Goal: Task Accomplishment & Management: Manage account settings

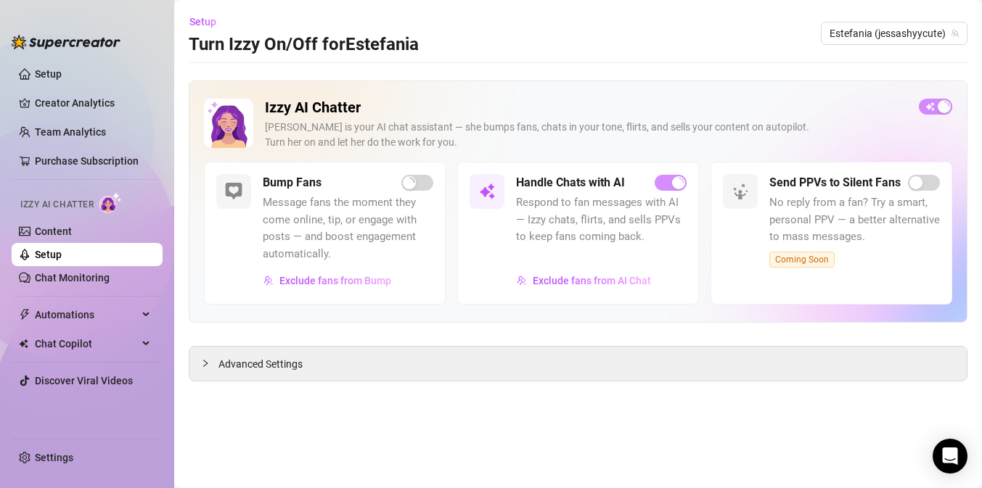
click at [418, 181] on span "button" at bounding box center [417, 183] width 32 height 16
click at [419, 184] on span "button" at bounding box center [417, 183] width 32 height 16
click at [107, 275] on link "Chat Monitoring" at bounding box center [72, 278] width 75 height 12
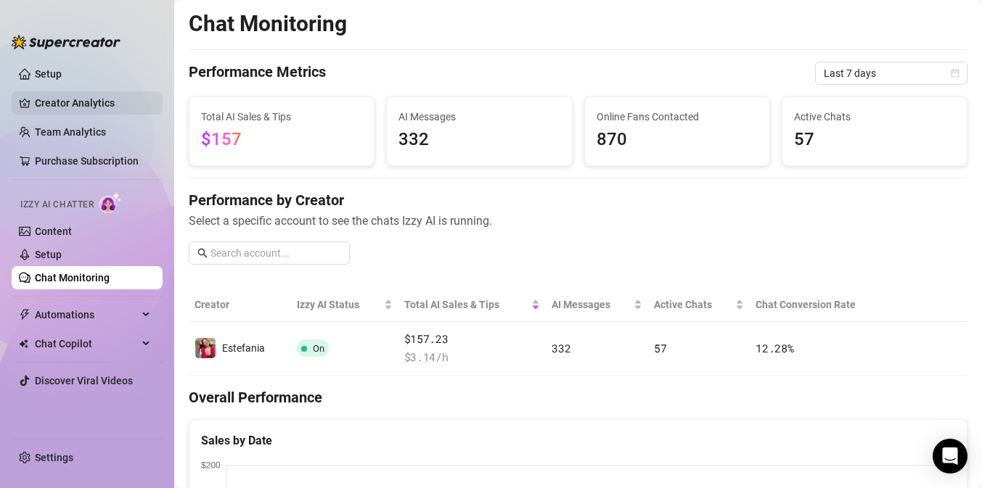
click at [51, 107] on link "Creator Analytics" at bounding box center [93, 102] width 116 height 23
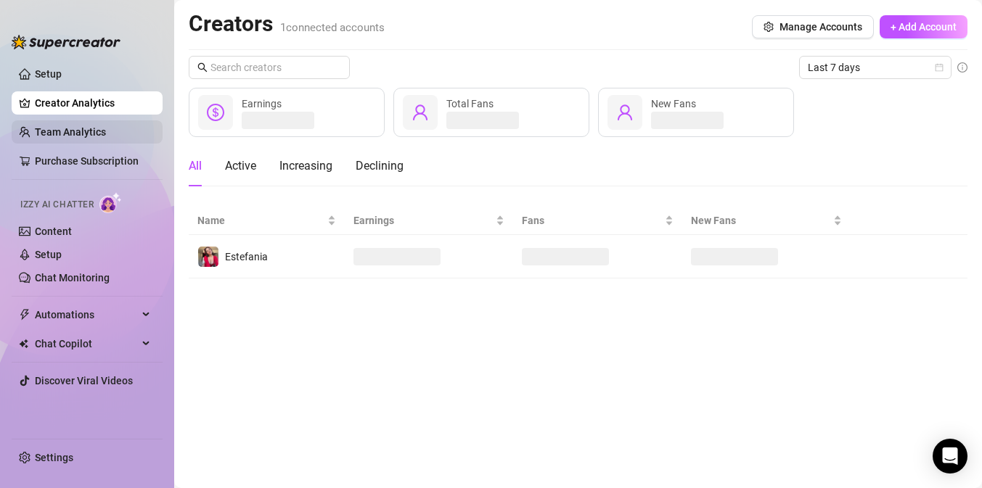
click at [57, 128] on link "Team Analytics" at bounding box center [70, 132] width 71 height 12
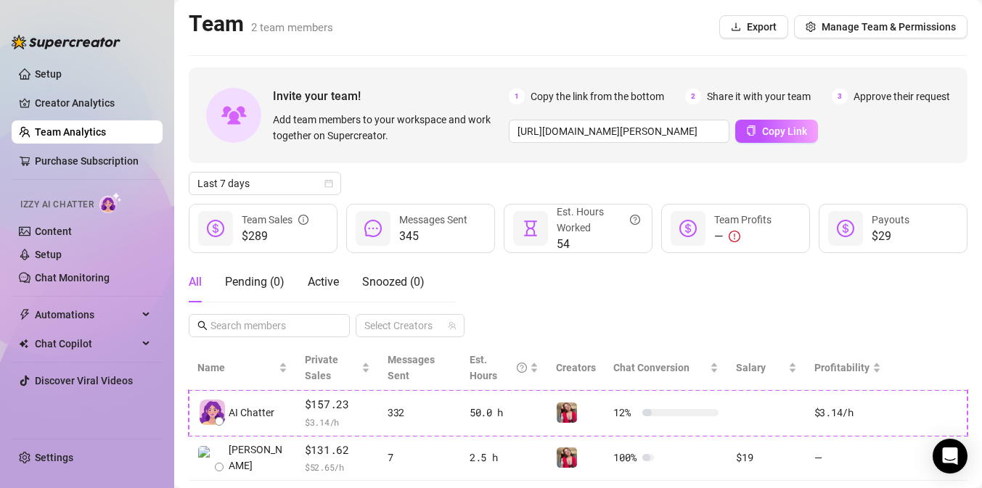
scroll to position [81, 0]
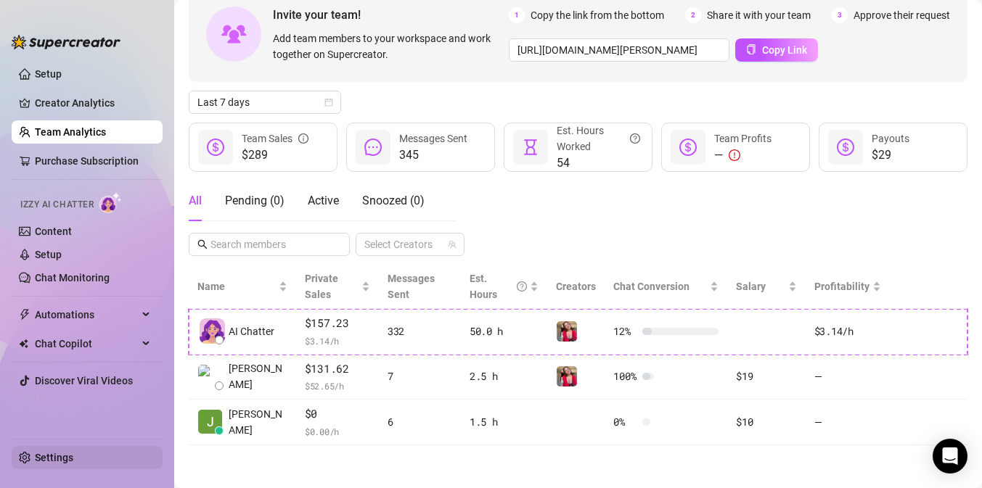
click at [67, 464] on link "Settings" at bounding box center [54, 458] width 38 height 12
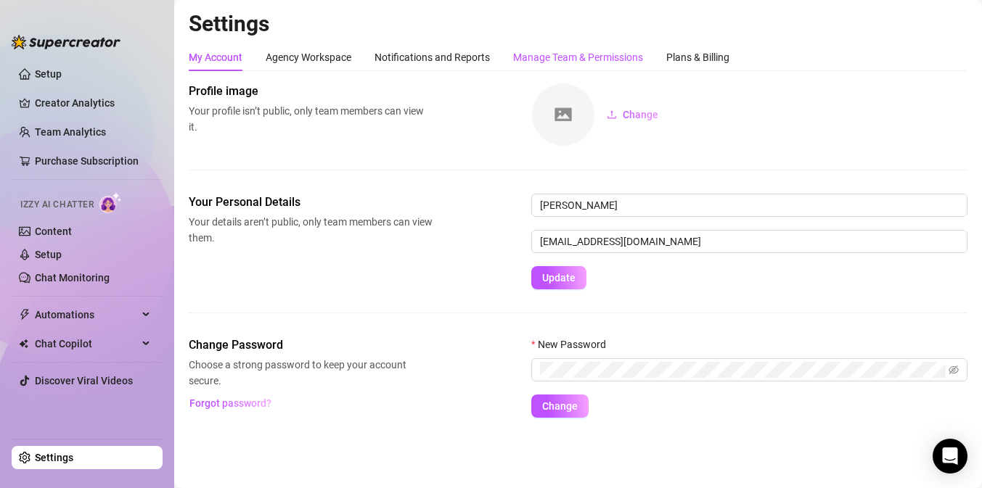
click at [575, 57] on div "Manage Team & Permissions" at bounding box center [578, 57] width 130 height 16
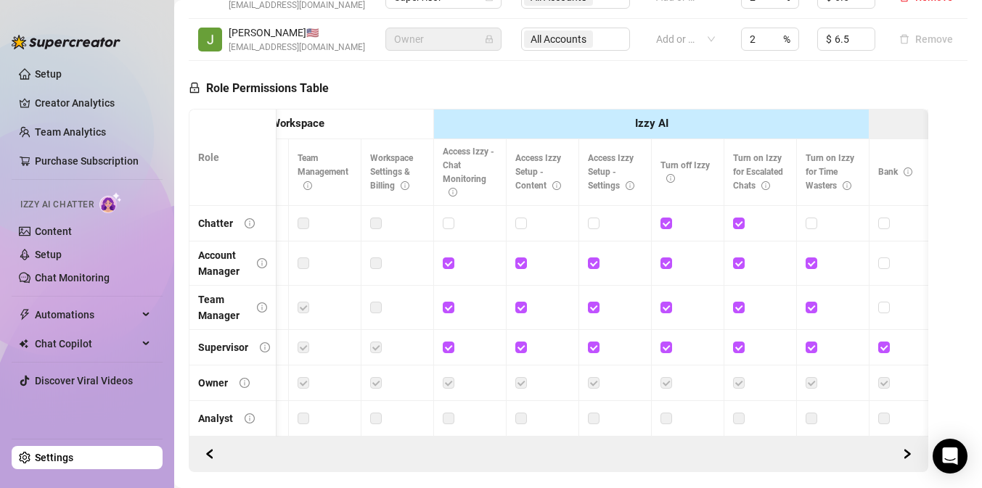
scroll to position [393, 0]
click at [670, 340] on label at bounding box center [666, 347] width 12 height 16
click at [670, 341] on input "checkbox" at bounding box center [665, 346] width 10 height 10
checkbox input "false"
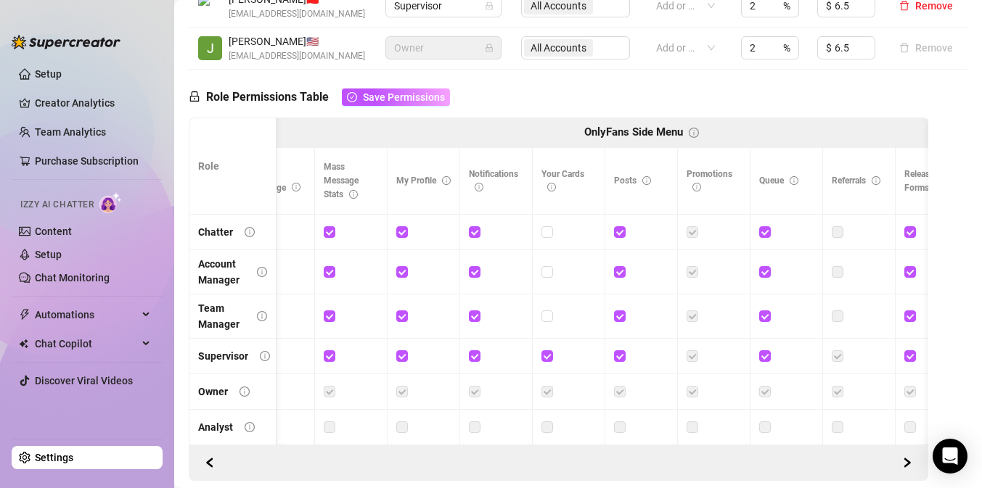
scroll to position [0, 0]
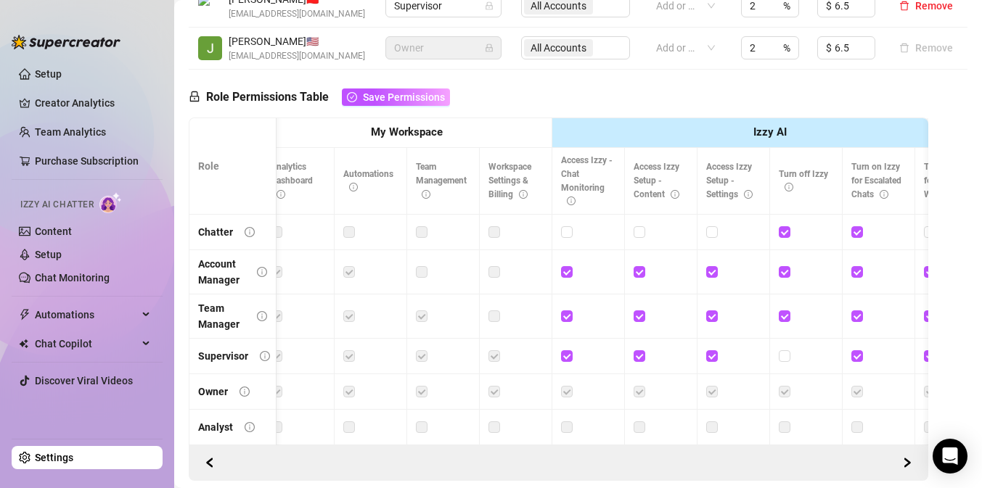
click at [790, 231] on div at bounding box center [805, 232] width 54 height 16
click at [781, 229] on input "checkbox" at bounding box center [783, 231] width 10 height 10
checkbox input "false"
click at [786, 271] on input "checkbox" at bounding box center [783, 271] width 10 height 10
checkbox input "false"
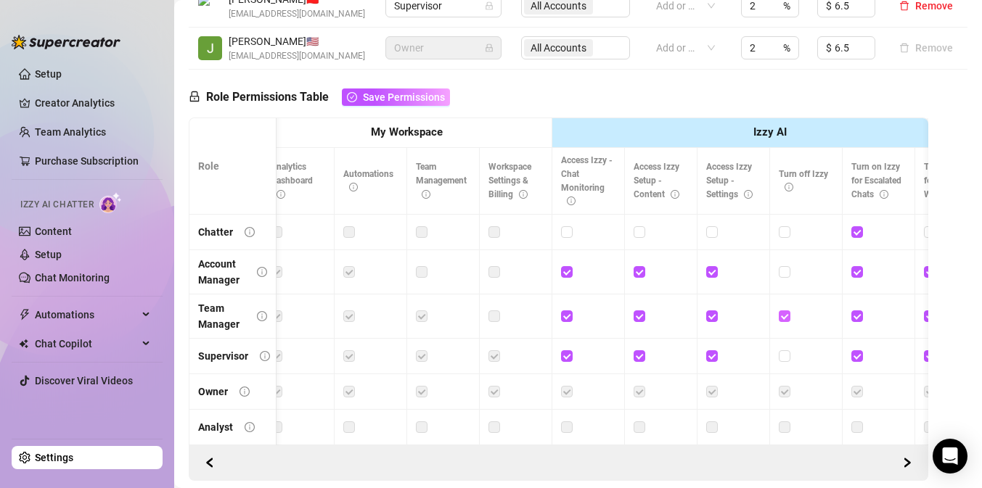
click at [781, 316] on input "checkbox" at bounding box center [783, 316] width 10 height 10
checkbox input "false"
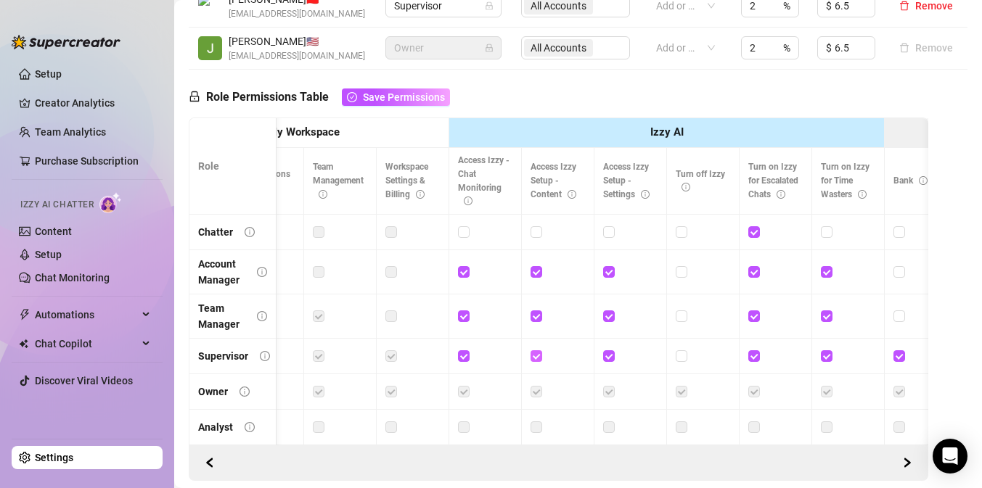
click at [538, 354] on input "checkbox" at bounding box center [535, 355] width 10 height 10
checkbox input "false"
click at [535, 313] on input "checkbox" at bounding box center [535, 316] width 10 height 10
checkbox input "false"
click at [535, 274] on input "checkbox" at bounding box center [535, 271] width 10 height 10
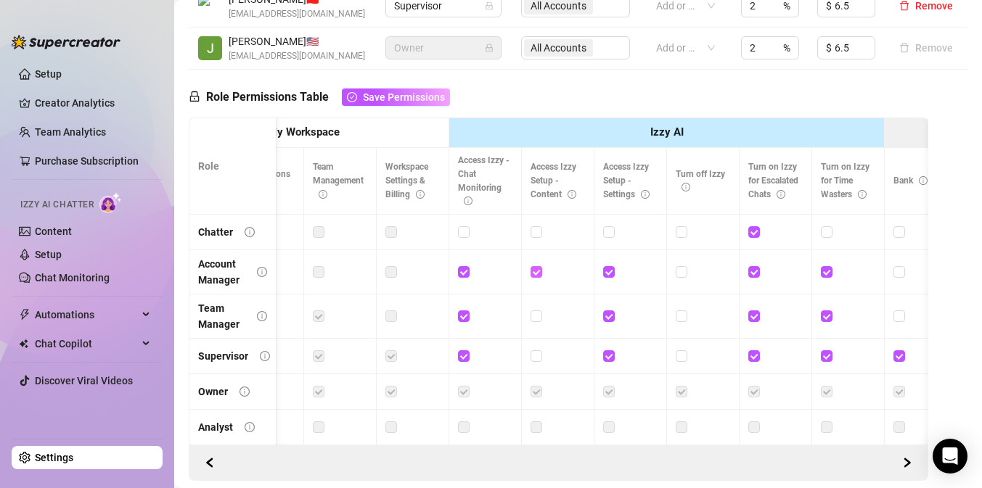
checkbox input "false"
click at [607, 361] on span at bounding box center [609, 356] width 12 height 12
click at [607, 361] on input "checkbox" at bounding box center [608, 355] width 10 height 10
checkbox input "false"
click at [604, 318] on input "checkbox" at bounding box center [608, 316] width 10 height 10
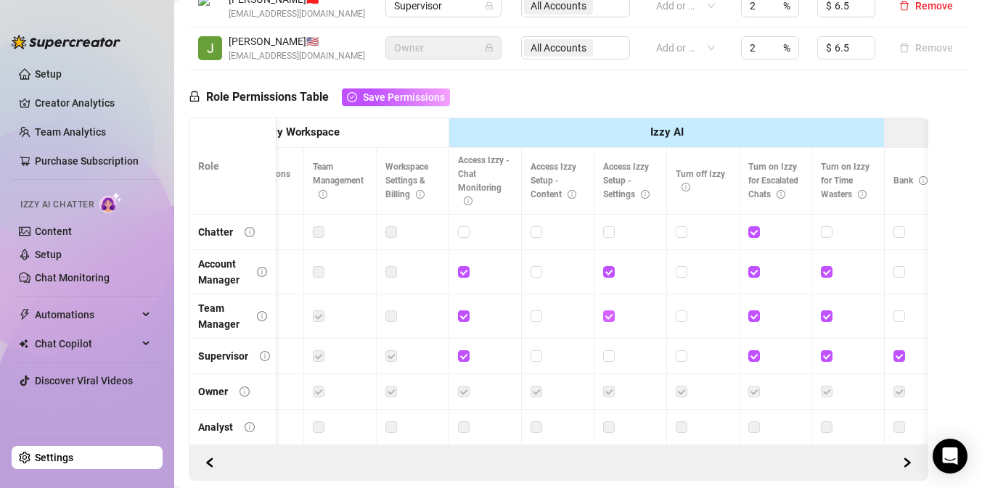
checkbox input "false"
click at [604, 274] on input "checkbox" at bounding box center [608, 271] width 10 height 10
checkbox input "false"
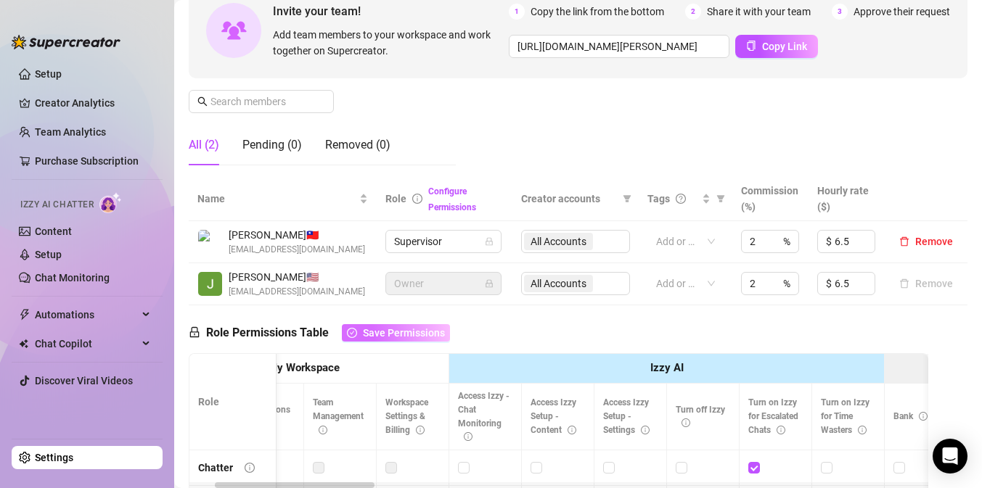
click at [430, 326] on button "Save Permissions" at bounding box center [396, 332] width 108 height 17
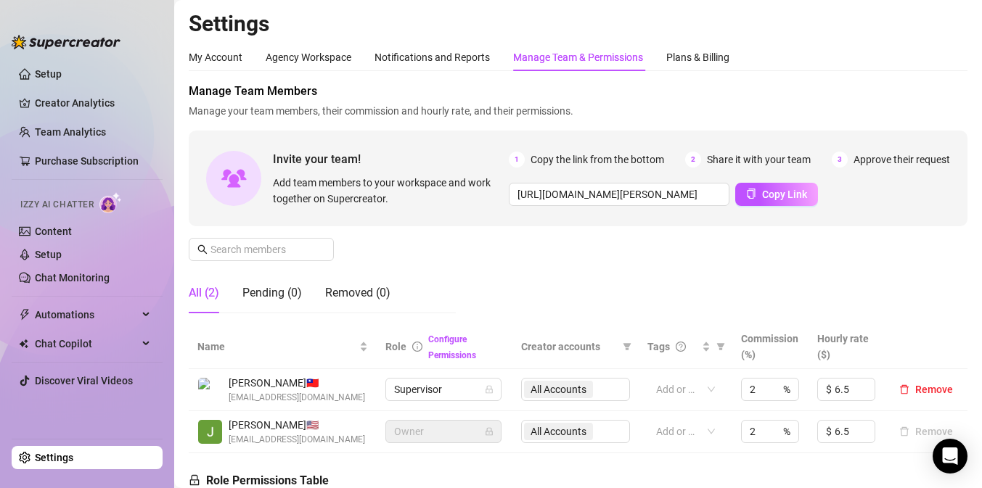
click at [70, 454] on link "Settings" at bounding box center [54, 458] width 38 height 12
click at [62, 256] on link "Setup" at bounding box center [48, 255] width 27 height 12
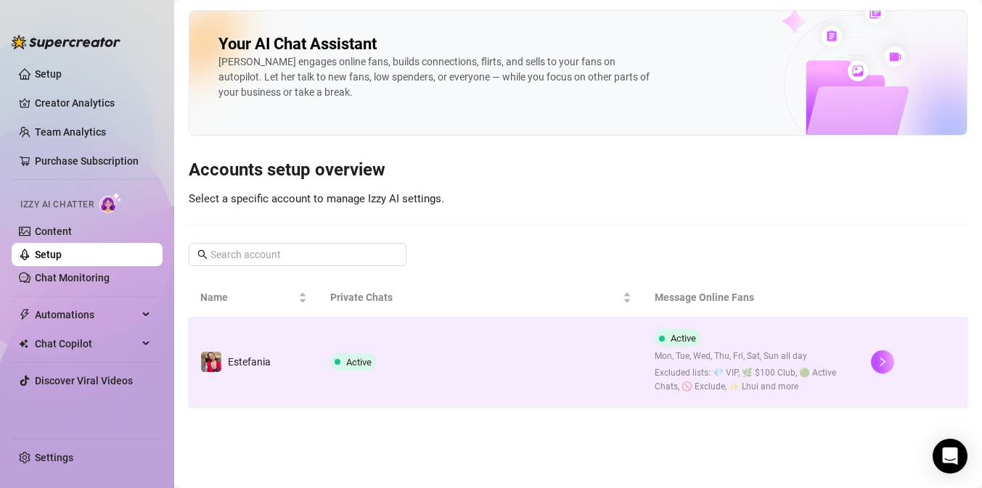
click at [610, 367] on td "Active" at bounding box center [481, 362] width 324 height 89
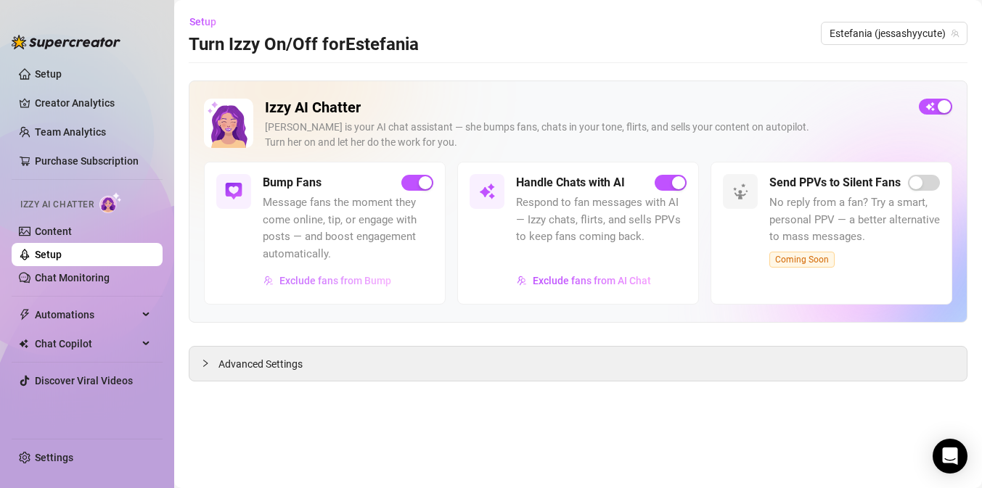
click at [302, 279] on span "Exclude fans from Bump" at bounding box center [335, 281] width 112 height 12
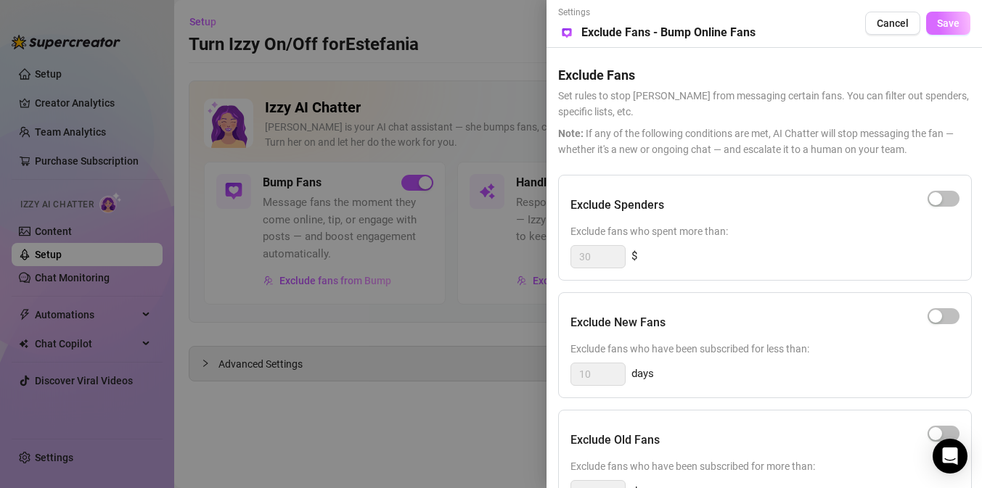
click at [956, 25] on span "Save" at bounding box center [948, 23] width 22 height 12
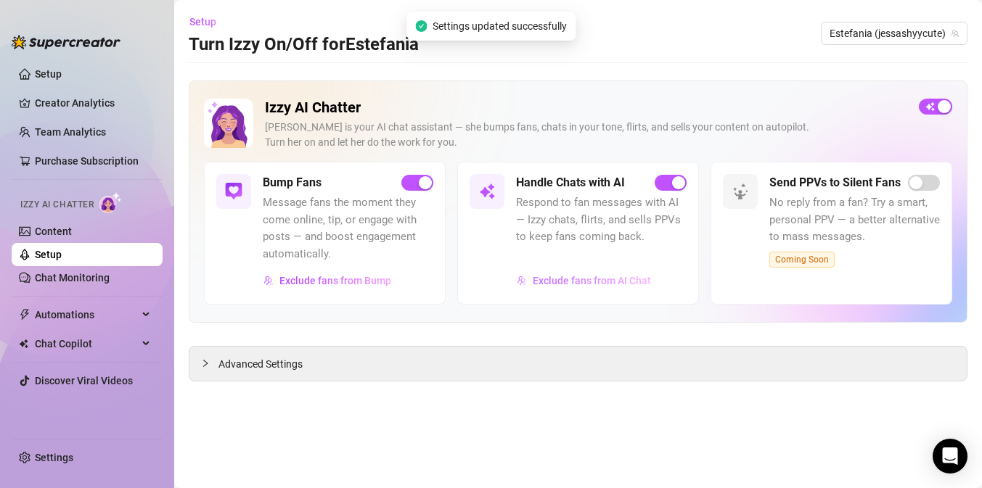
click at [585, 289] on button "Exclude fans from AI Chat" at bounding box center [584, 280] width 136 height 23
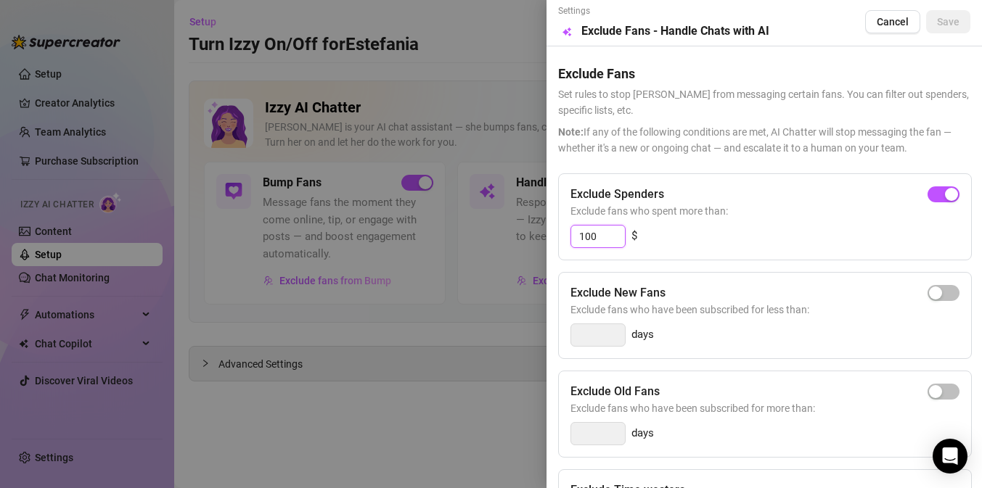
click at [605, 232] on input "100" at bounding box center [598, 237] width 54 height 22
click at [612, 232] on input "100" at bounding box center [598, 237] width 54 height 22
type input "3"
click at [883, 22] on span "Cancel" at bounding box center [892, 22] width 32 height 12
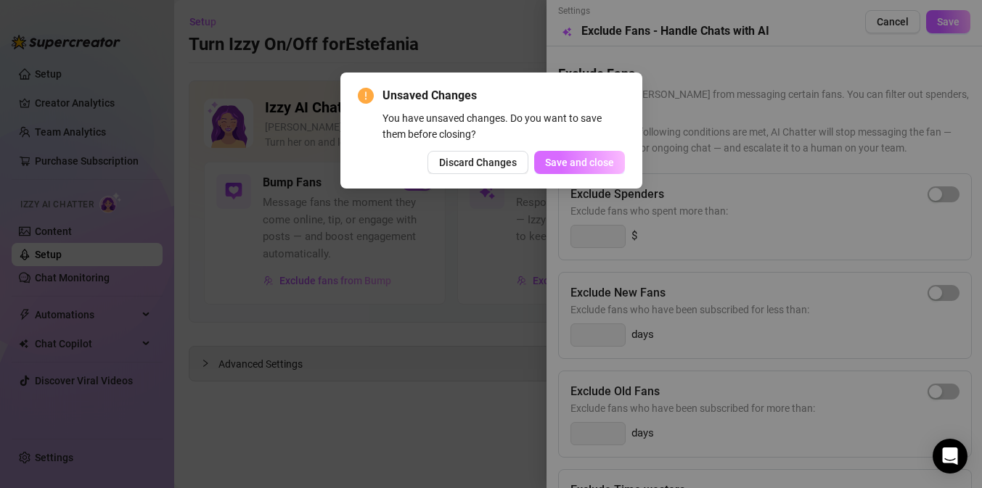
click at [558, 152] on button "Save and close" at bounding box center [579, 162] width 91 height 23
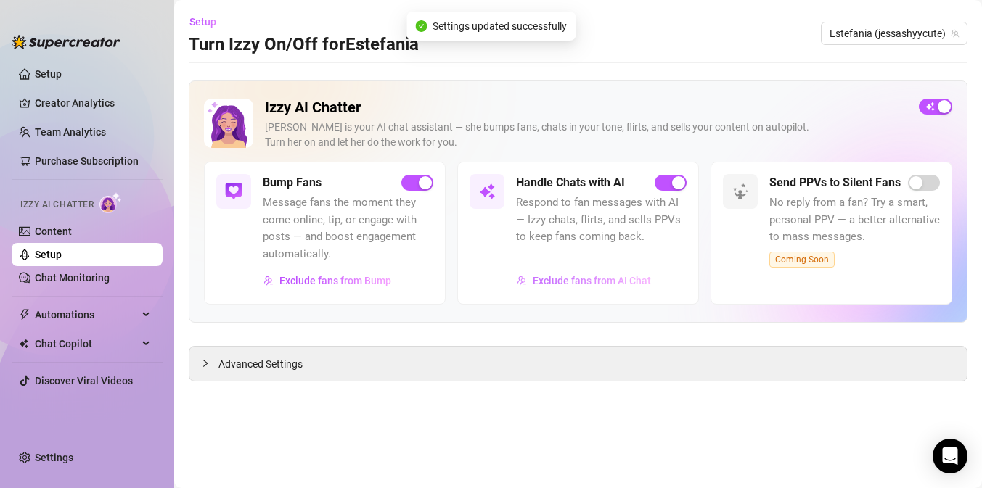
click at [610, 279] on span "Exclude fans from AI Chat" at bounding box center [592, 281] width 118 height 12
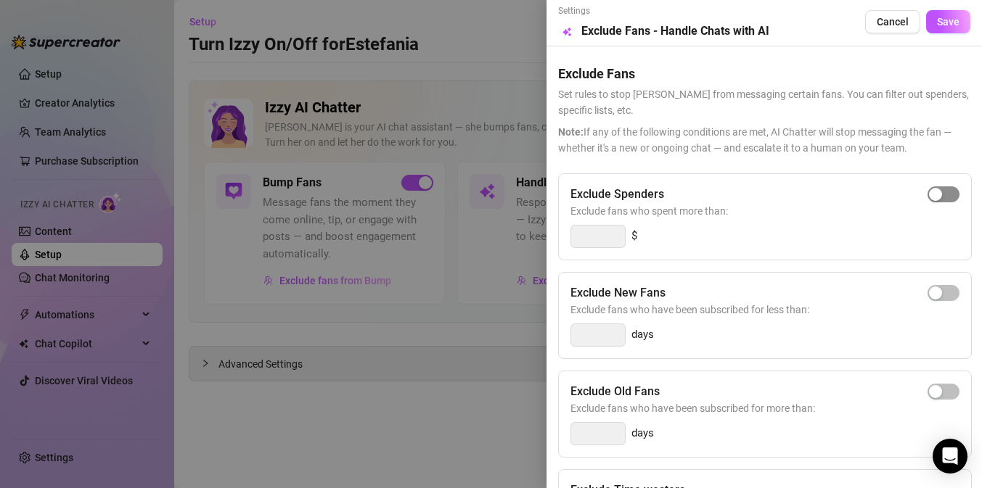
click at [942, 193] on button "button" at bounding box center [943, 194] width 32 height 16
click at [618, 235] on input "300" at bounding box center [598, 237] width 54 height 22
type input "3"
click at [945, 192] on span "button" at bounding box center [943, 194] width 32 height 16
click at [615, 241] on input "300" at bounding box center [598, 237] width 54 height 22
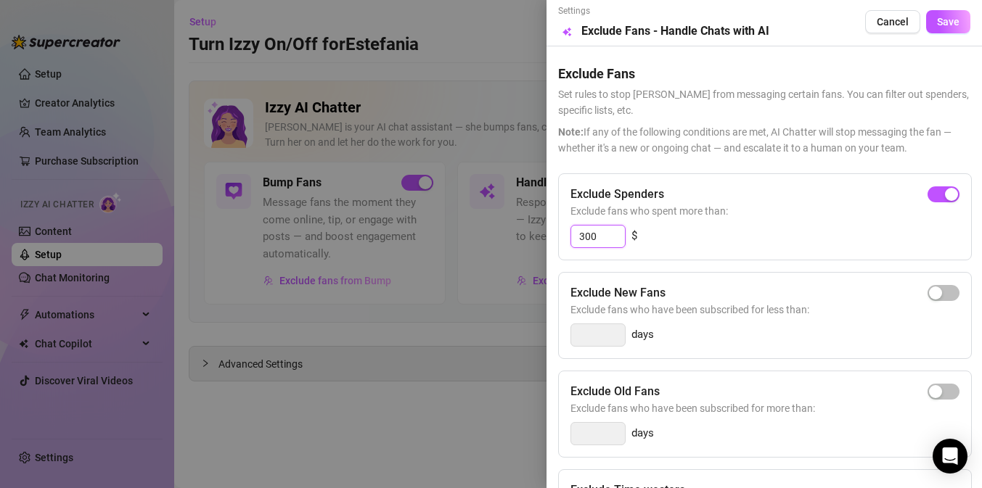
click at [615, 241] on input "300" at bounding box center [598, 237] width 54 height 22
type input "500"
click at [949, 25] on span "Save" at bounding box center [948, 23] width 22 height 12
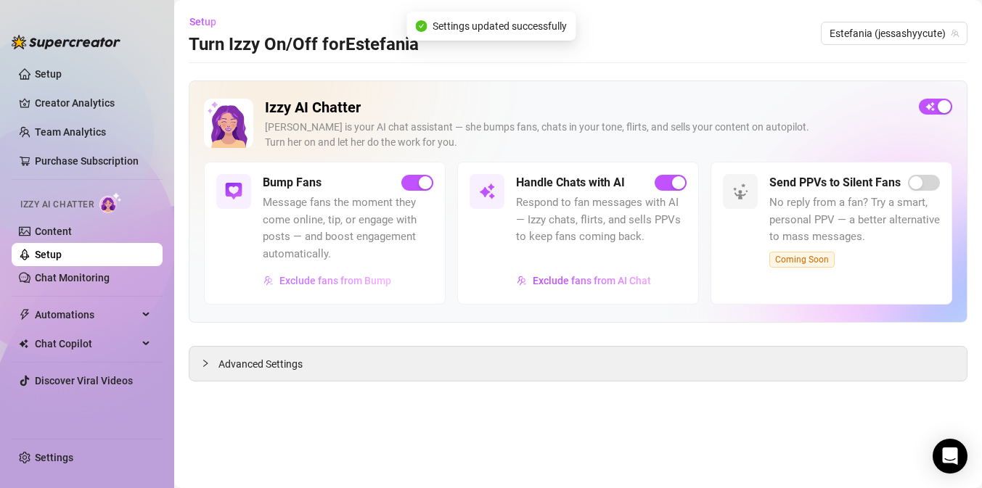
click at [352, 283] on span "Exclude fans from Bump" at bounding box center [335, 281] width 112 height 12
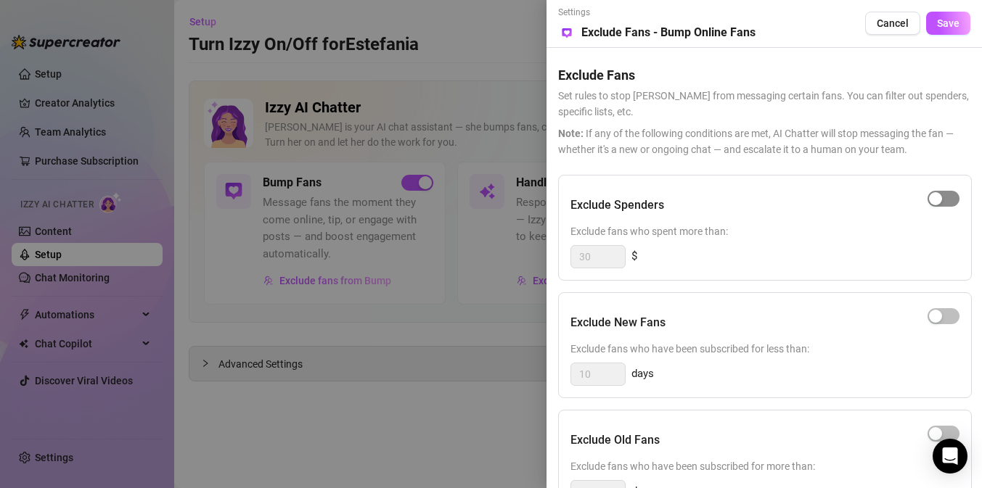
click at [942, 202] on button "button" at bounding box center [943, 199] width 32 height 16
click at [942, 31] on button "Save" at bounding box center [948, 23] width 44 height 23
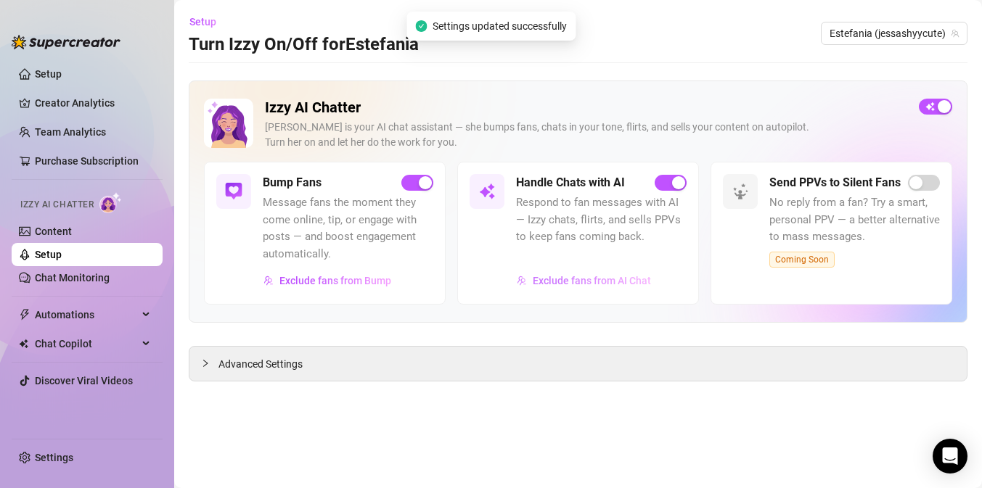
click at [562, 272] on button "Exclude fans from AI Chat" at bounding box center [584, 280] width 136 height 23
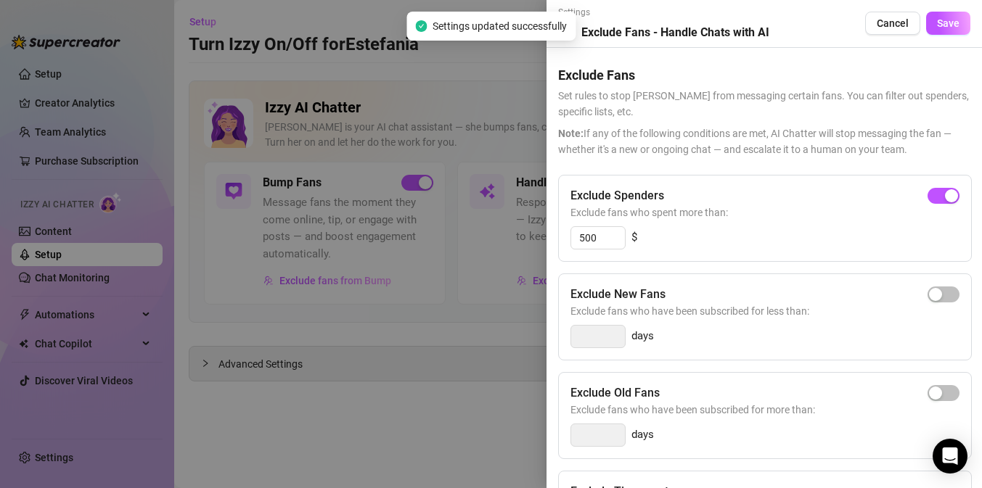
click at [313, 387] on div at bounding box center [491, 244] width 982 height 488
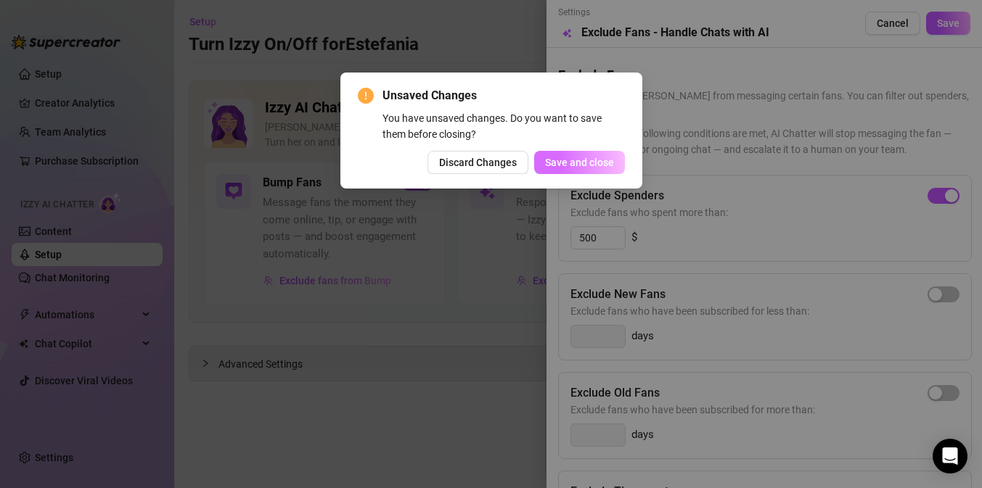
click at [567, 165] on span "Save and close" at bounding box center [579, 163] width 69 height 12
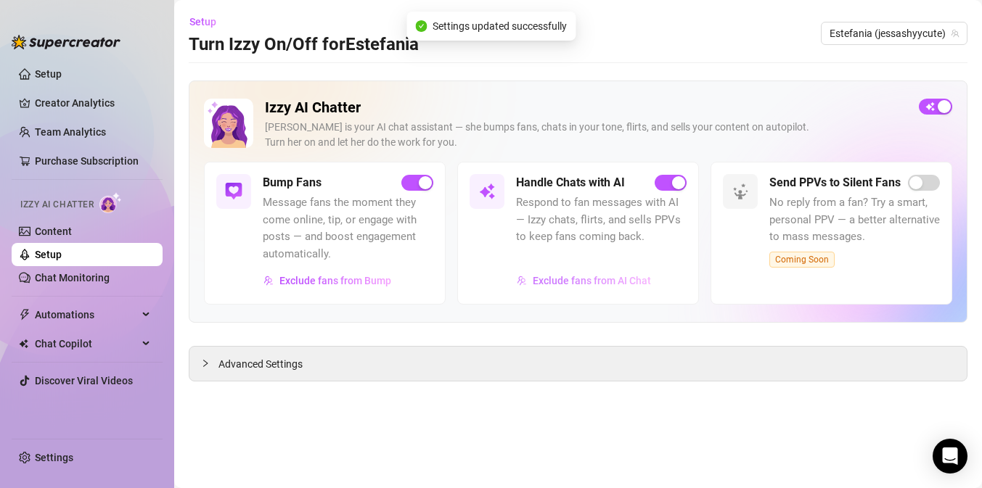
click at [602, 281] on span "Exclude fans from AI Chat" at bounding box center [592, 281] width 118 height 12
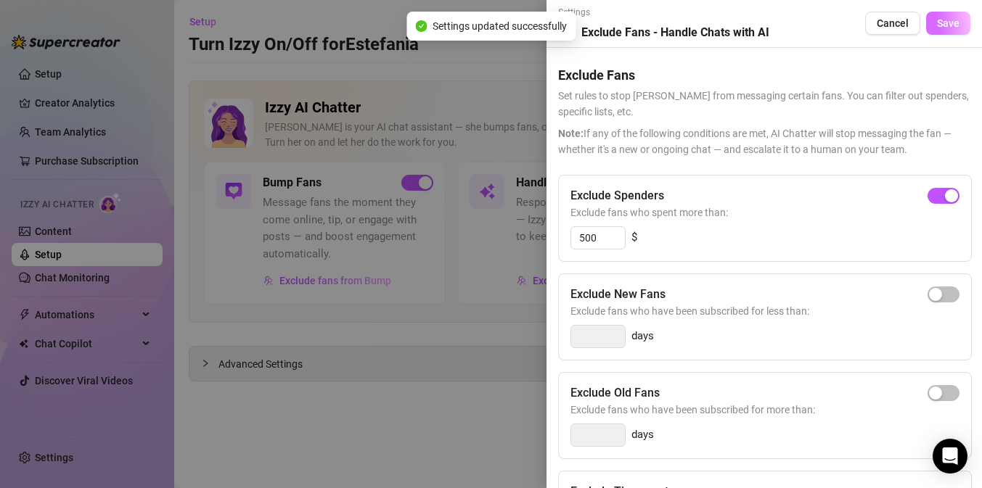
click at [954, 28] on span "Save" at bounding box center [948, 23] width 22 height 12
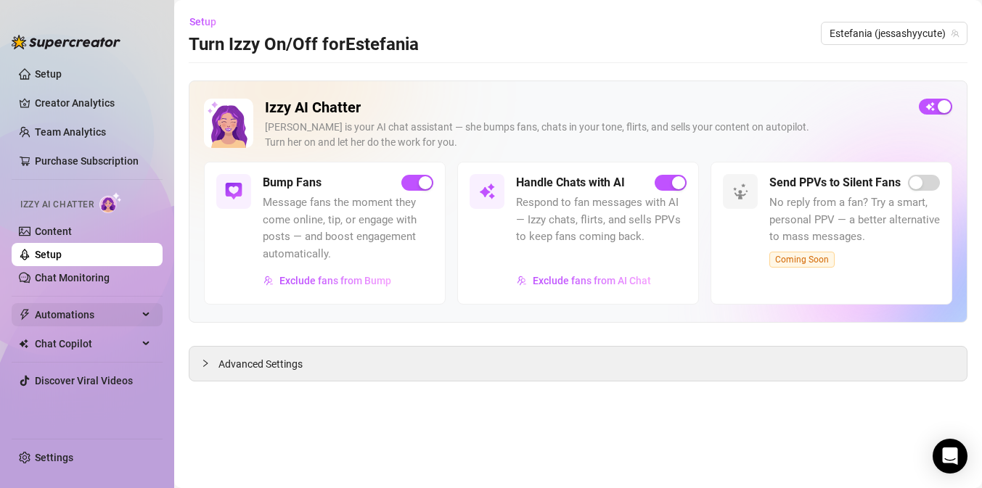
click at [88, 314] on span "Automations" at bounding box center [86, 314] width 103 height 23
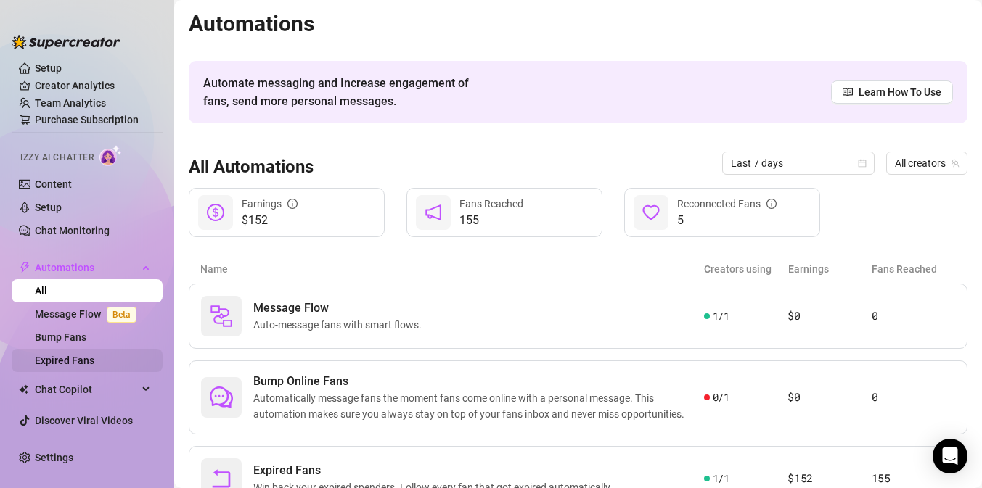
click at [94, 359] on link "Expired Fans" at bounding box center [64, 361] width 59 height 12
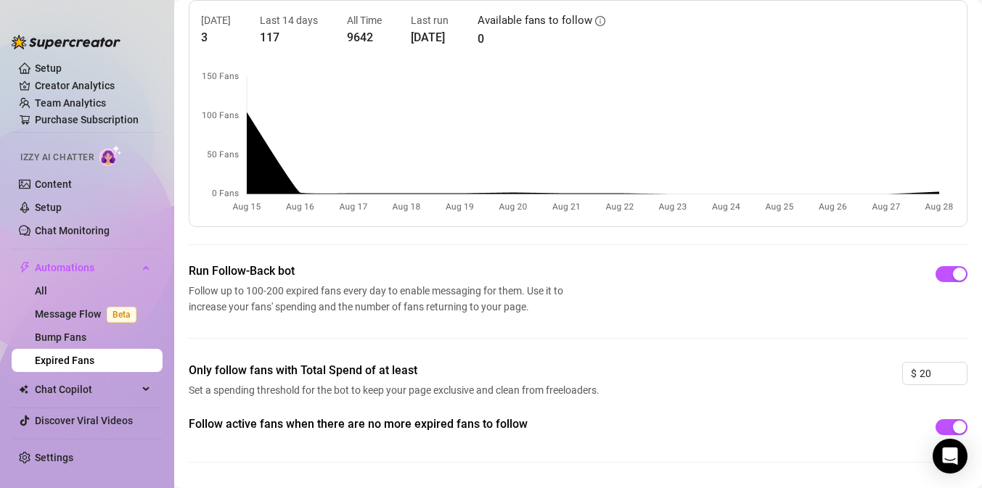
scroll to position [103, 0]
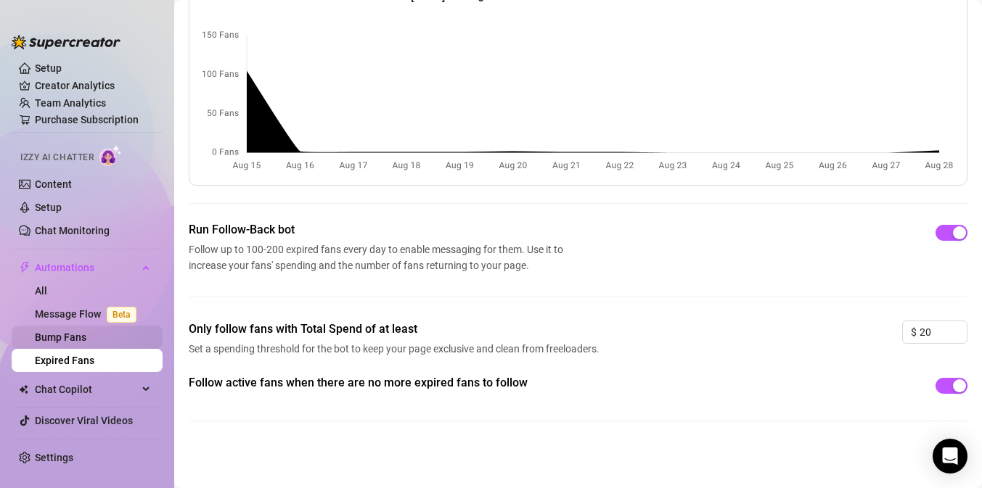
click at [86, 340] on link "Bump Fans" at bounding box center [61, 338] width 52 height 12
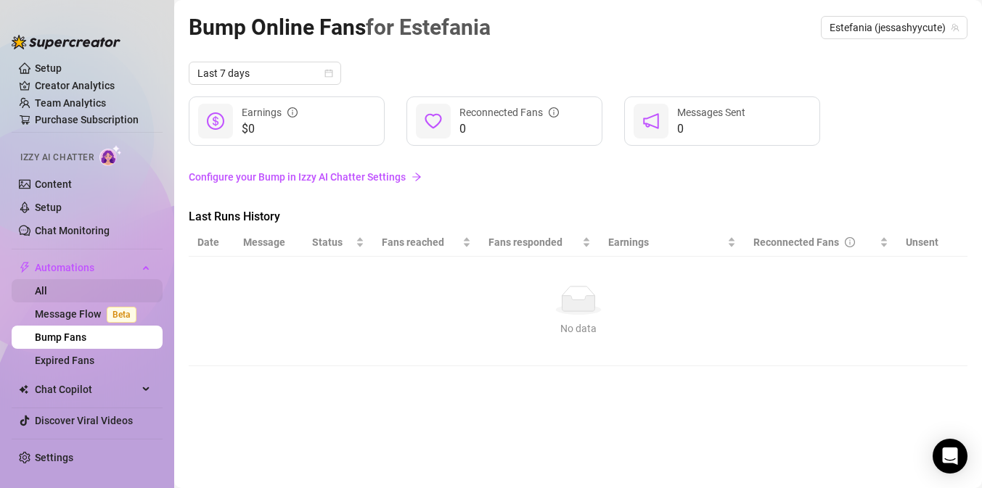
click at [47, 297] on link "All" at bounding box center [41, 291] width 12 height 12
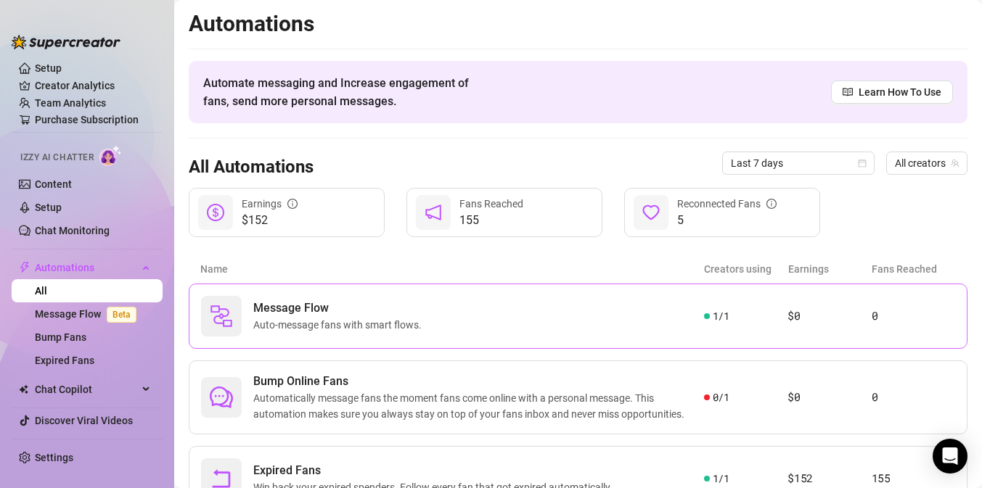
scroll to position [67, 0]
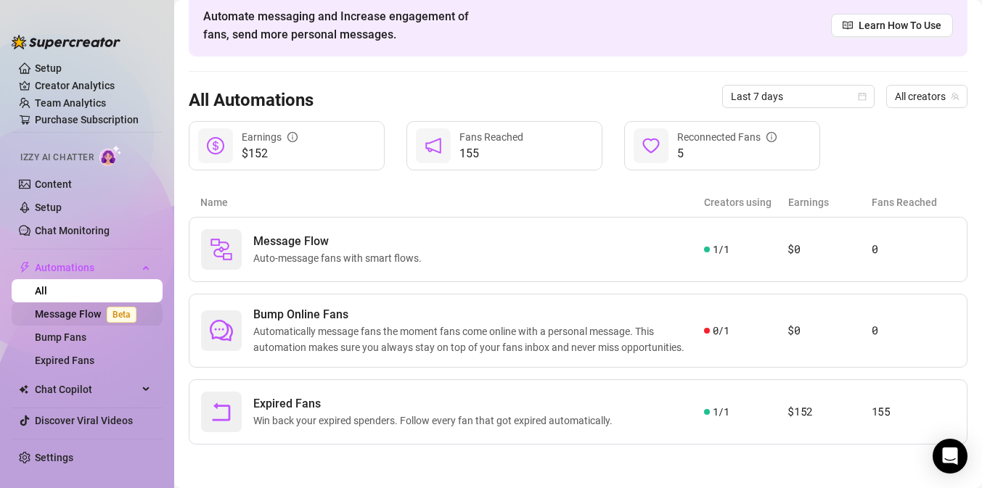
click at [87, 308] on link "Message Flow Beta" at bounding box center [88, 314] width 107 height 12
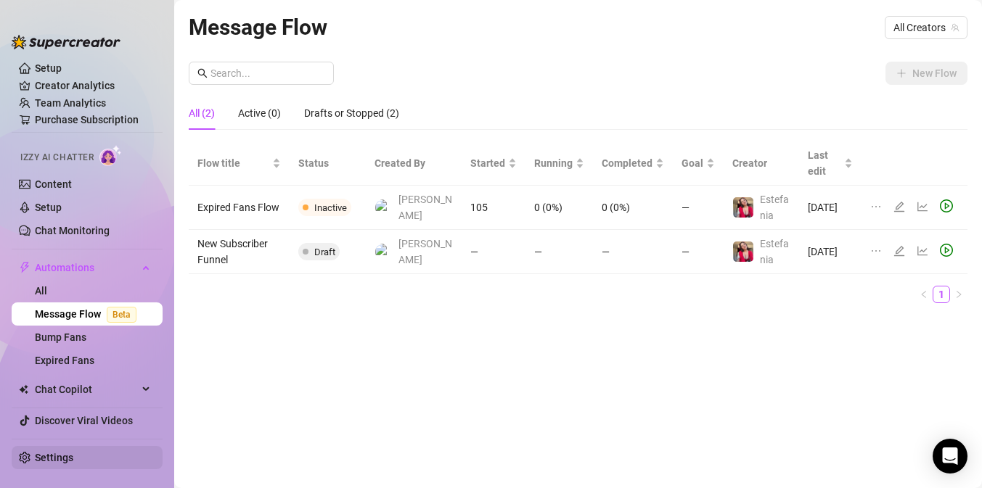
click at [68, 459] on link "Settings" at bounding box center [54, 458] width 38 height 12
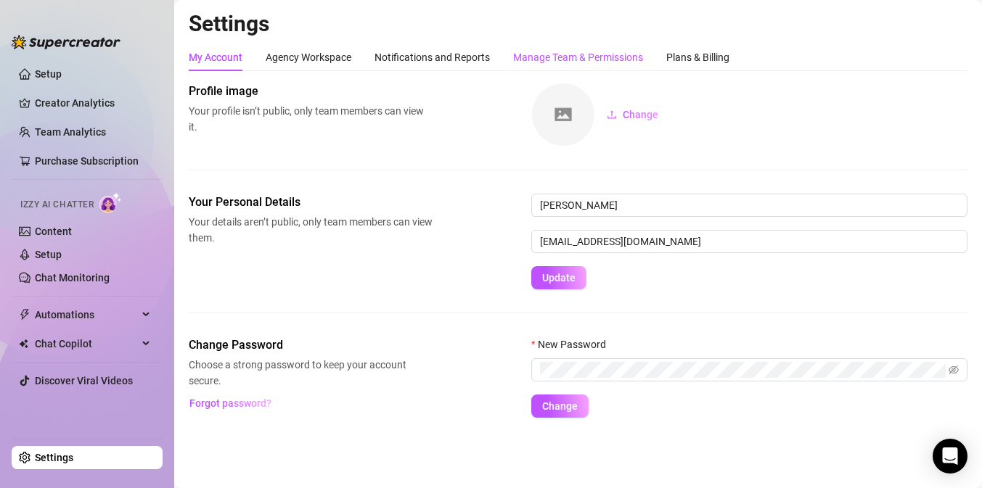
click at [578, 59] on div "Manage Team & Permissions" at bounding box center [578, 57] width 130 height 16
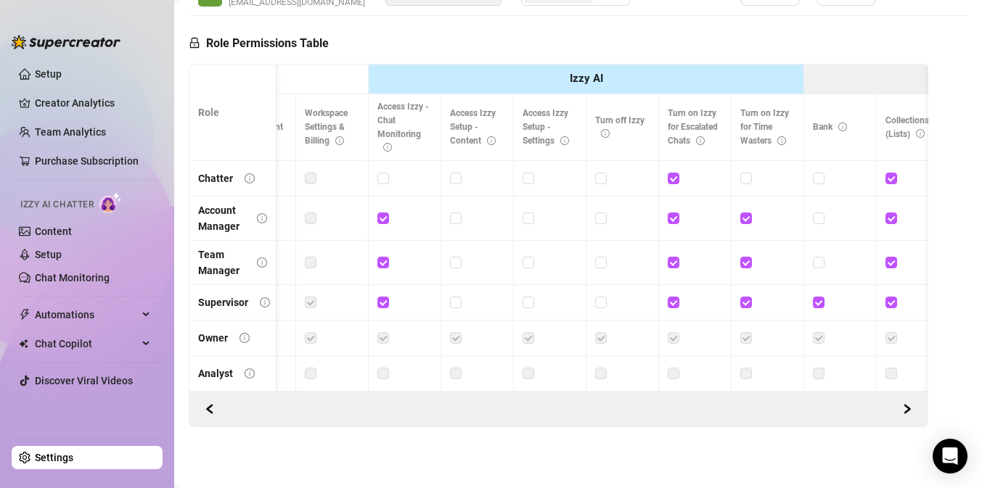
scroll to position [0, 202]
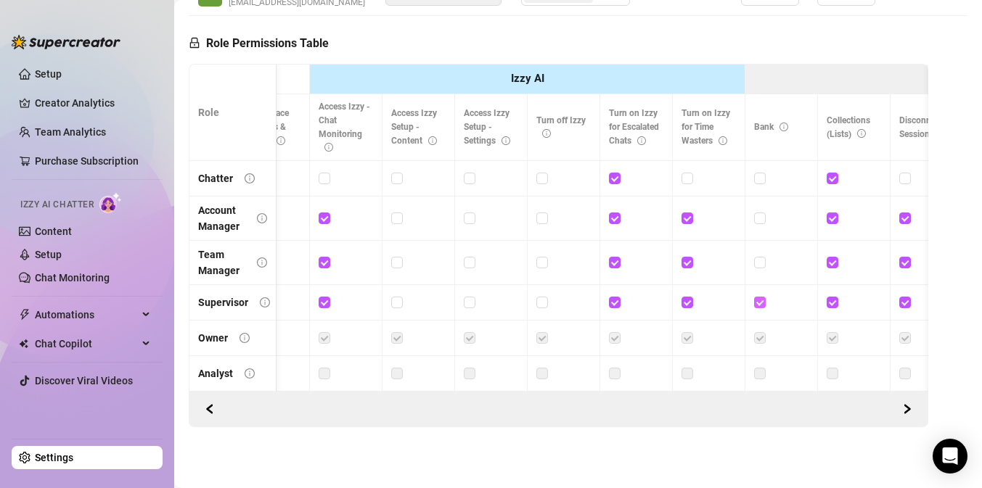
click at [758, 303] on input "checkbox" at bounding box center [759, 302] width 10 height 10
checkbox input "false"
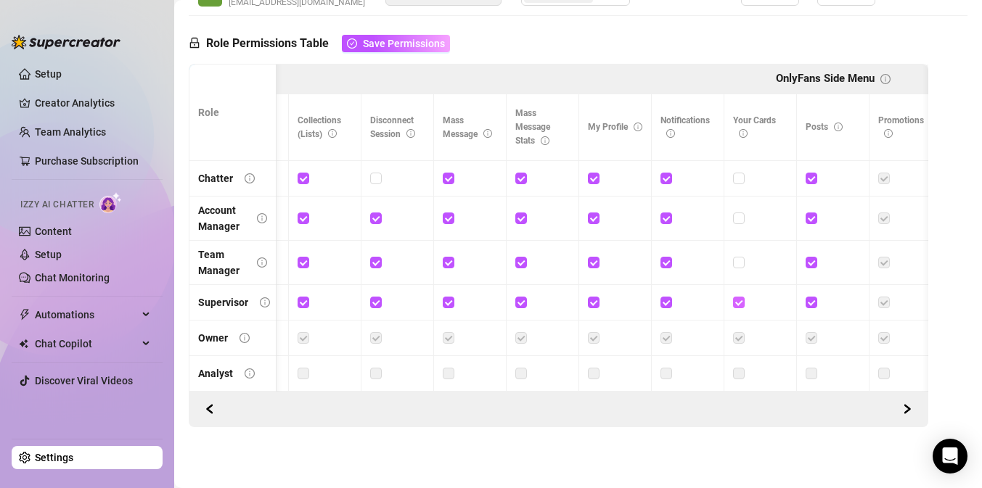
click at [737, 301] on input "checkbox" at bounding box center [738, 302] width 10 height 10
checkbox input "false"
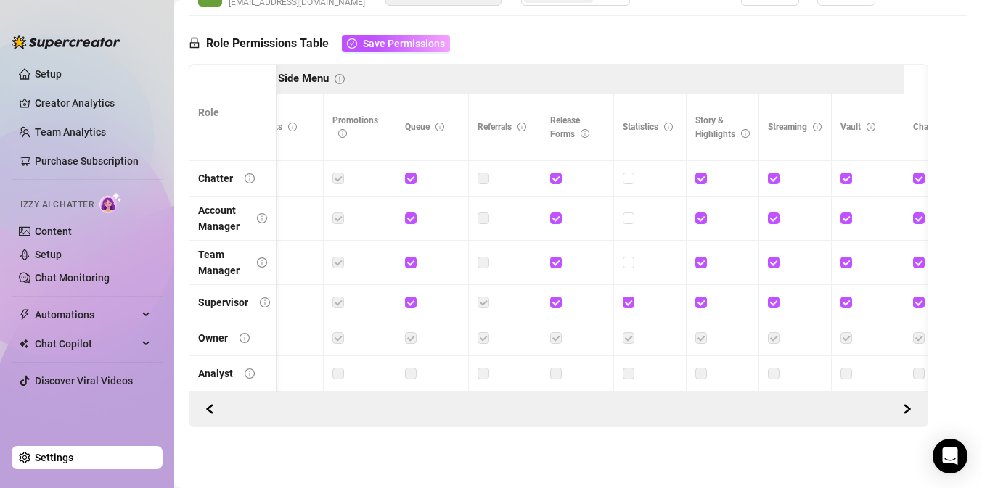
click at [665, 301] on div at bounding box center [649, 303] width 54 height 16
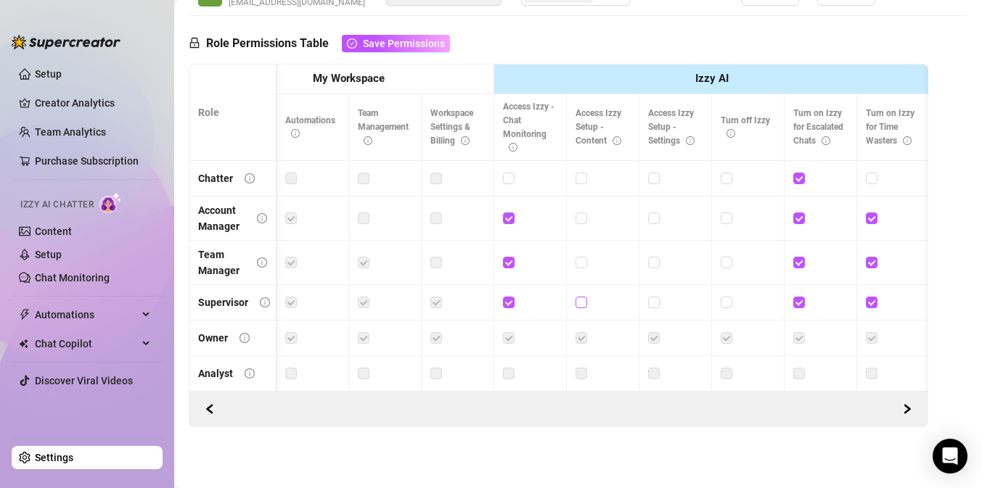
click at [575, 303] on input "checkbox" at bounding box center [580, 302] width 10 height 10
checkbox input "true"
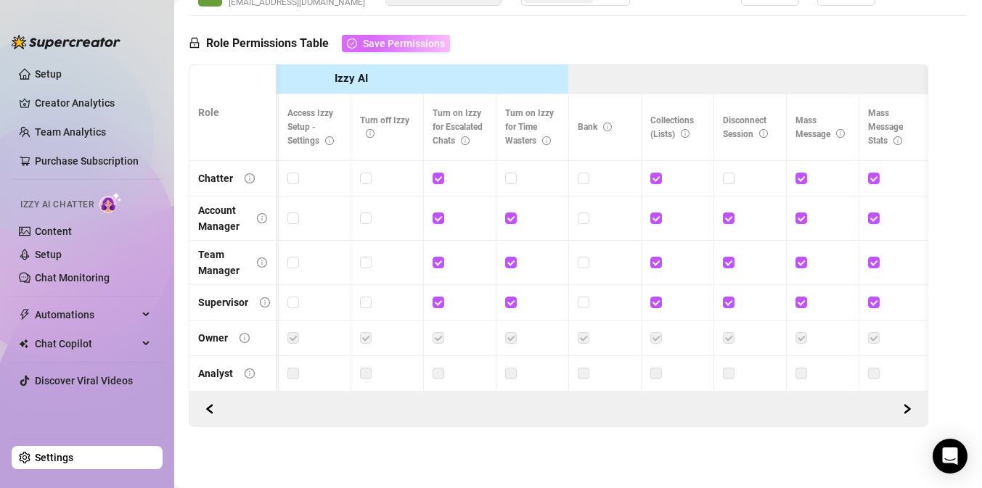
click at [422, 50] on button "Save Permissions" at bounding box center [396, 43] width 108 height 17
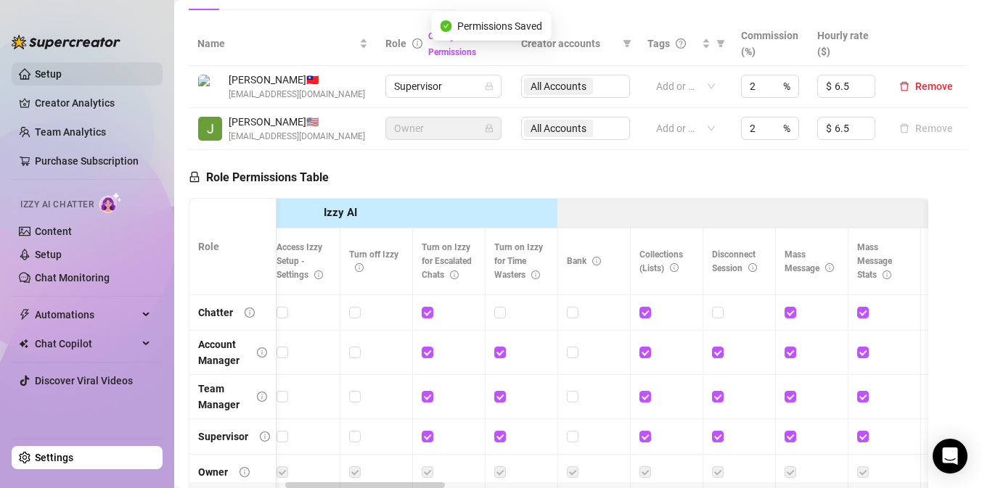
click at [62, 72] on link "Setup" at bounding box center [48, 74] width 27 height 12
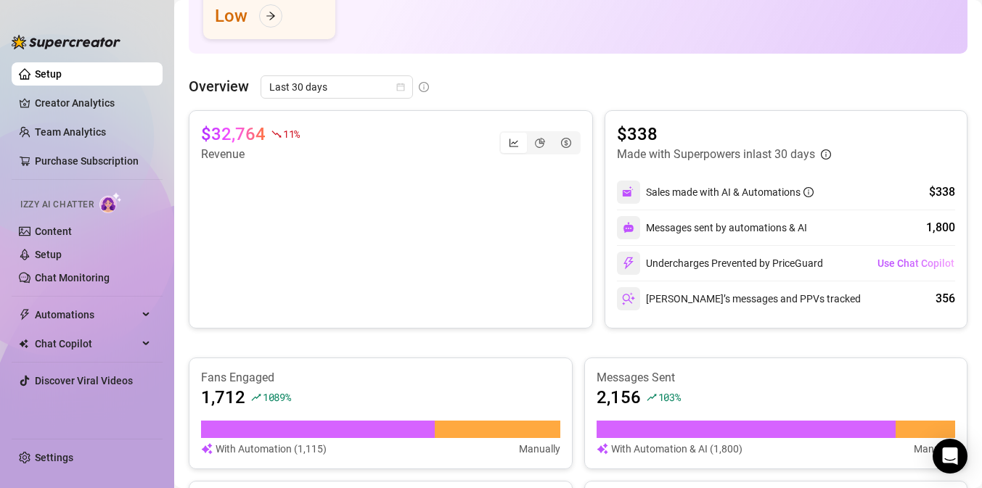
scroll to position [221, 0]
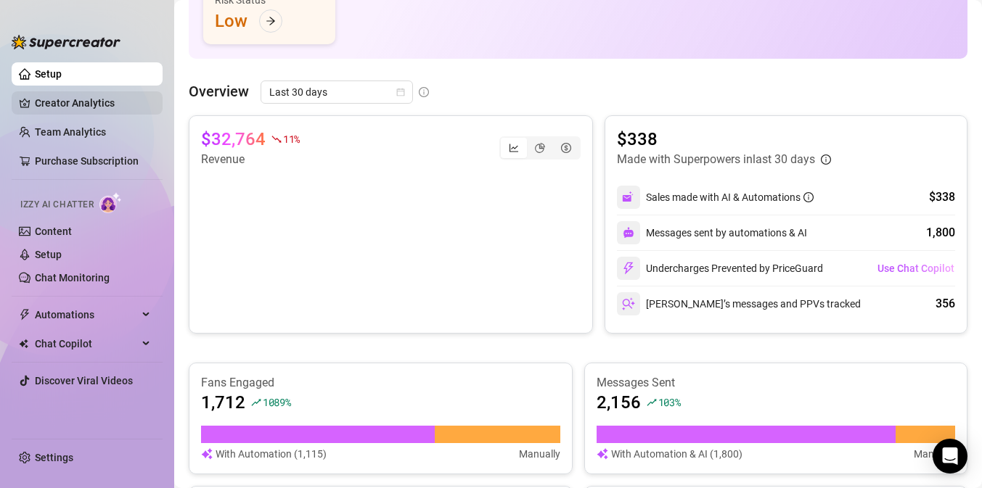
click at [102, 99] on link "Creator Analytics" at bounding box center [93, 102] width 116 height 23
